Goal: Check status: Check status

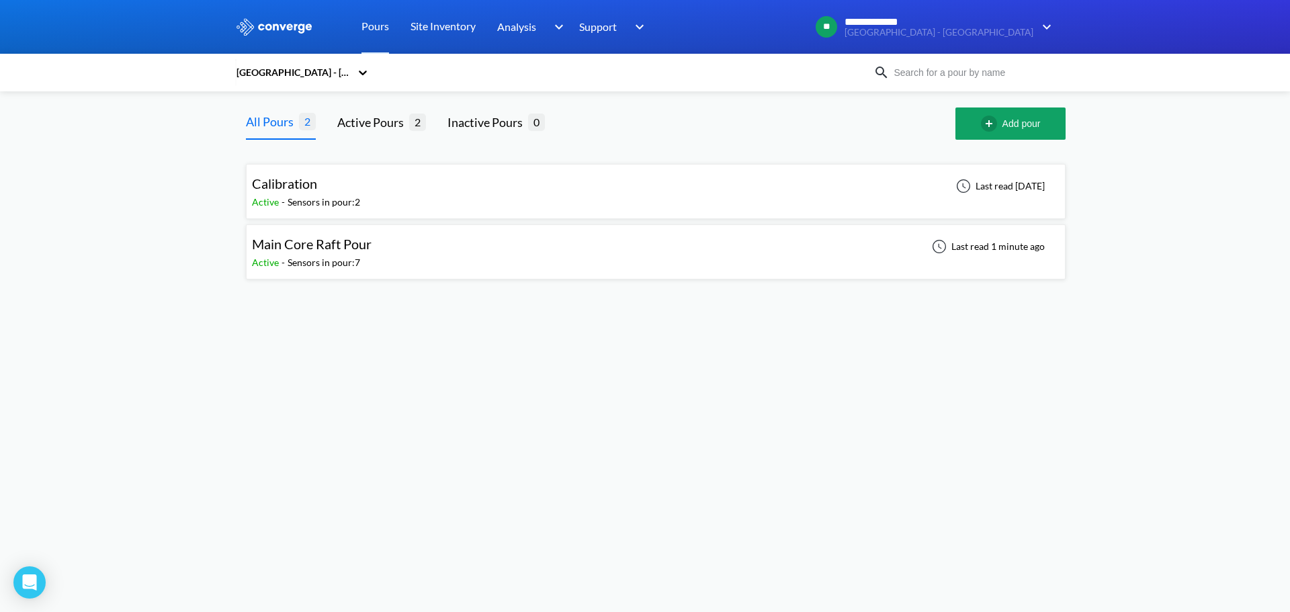
click at [779, 249] on div "Main Core Raft Pour Active - Sensors in pour: 7 Last read 1 minute ago" at bounding box center [656, 252] width 808 height 43
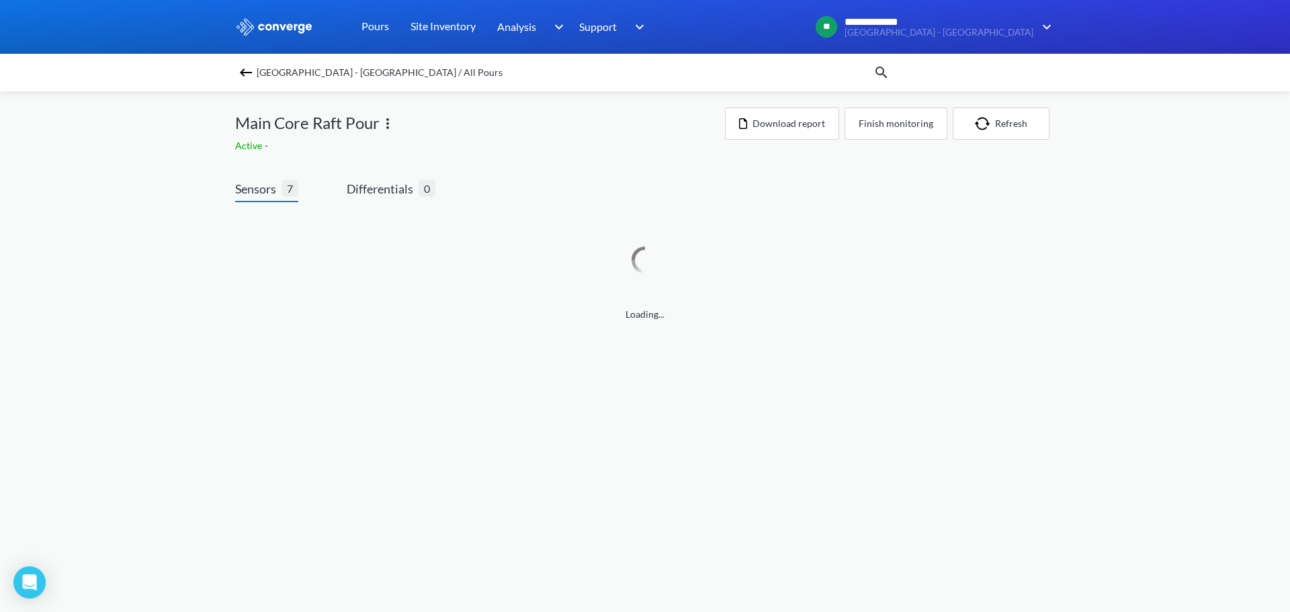
click at [245, 68] on img at bounding box center [246, 73] width 16 height 16
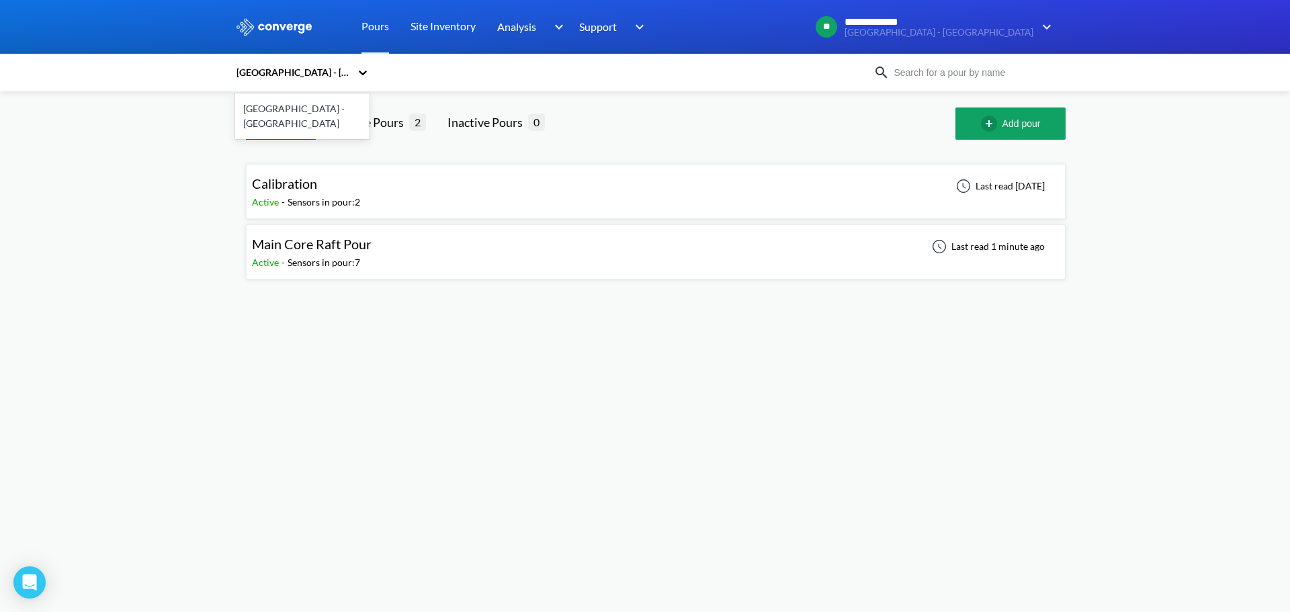
click at [362, 68] on icon at bounding box center [362, 72] width 13 height 13
click at [409, 76] on div "option [GEOGRAPHIC_DATA] - [GEOGRAPHIC_DATA] focused, 1 of 1. 1 result availabl…" at bounding box center [554, 72] width 638 height 31
click at [416, 253] on div "Main Core Raft Pour Active - Sensors in pour: 7 Last read 1 minute ago" at bounding box center [656, 252] width 808 height 43
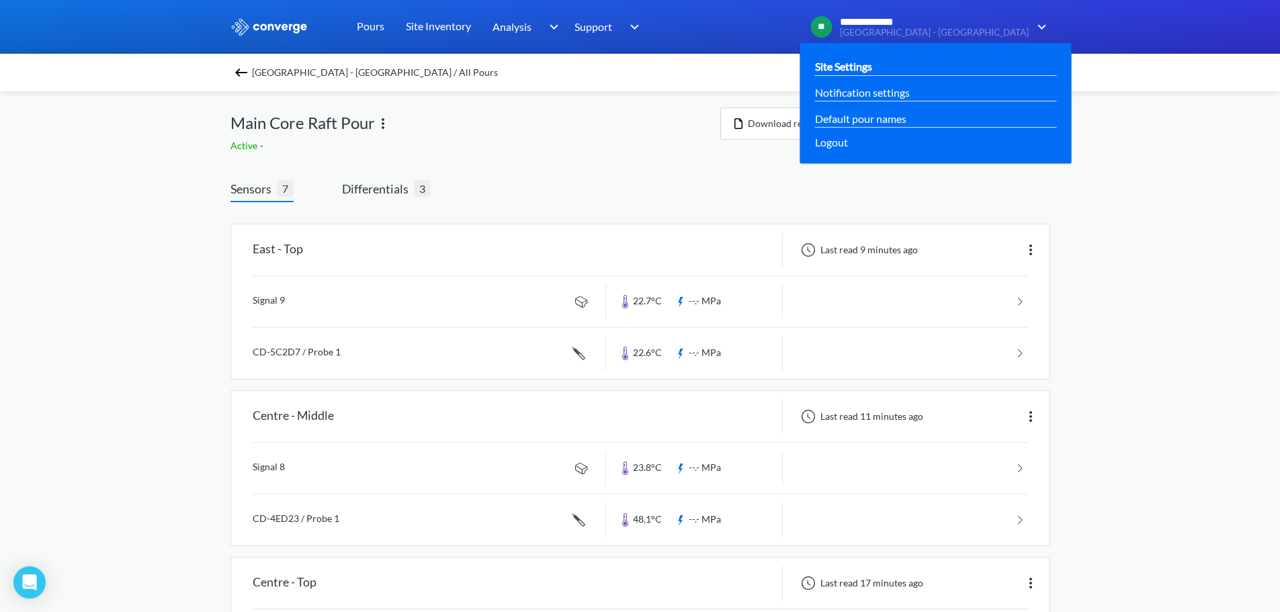
click at [945, 66] on div "Site Settings" at bounding box center [935, 66] width 241 height 17
click at [872, 68] on link "Site Settings" at bounding box center [843, 66] width 57 height 17
